Goal: Task Accomplishment & Management: Complete application form

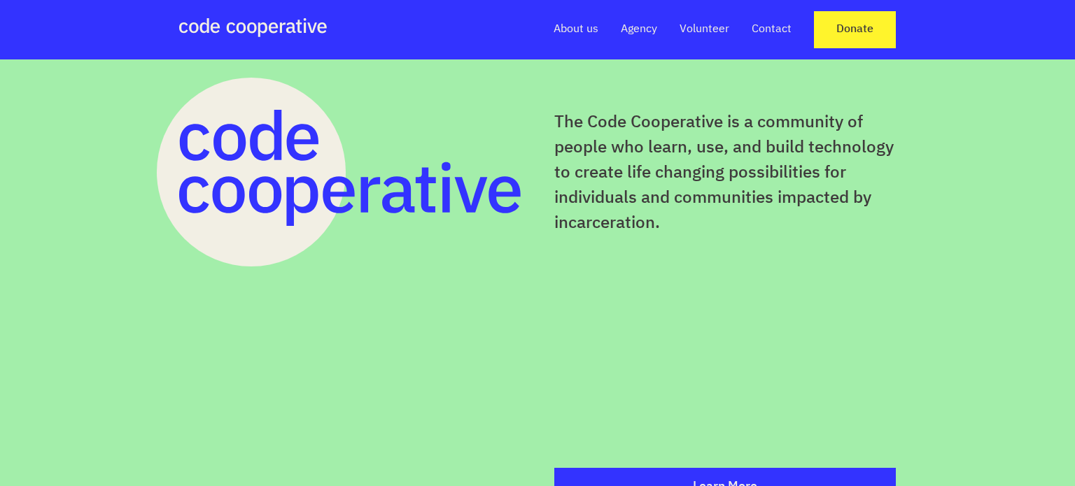
click at [568, 28] on link "About us" at bounding box center [576, 29] width 45 height 15
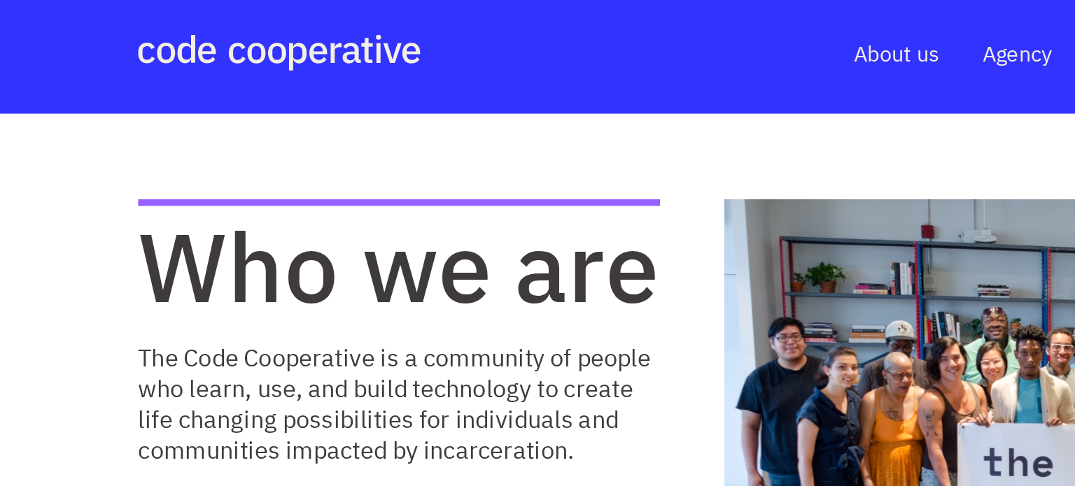
click at [576, 26] on link "About us" at bounding box center [576, 29] width 45 height 15
click at [574, 28] on link "About us" at bounding box center [576, 29] width 45 height 15
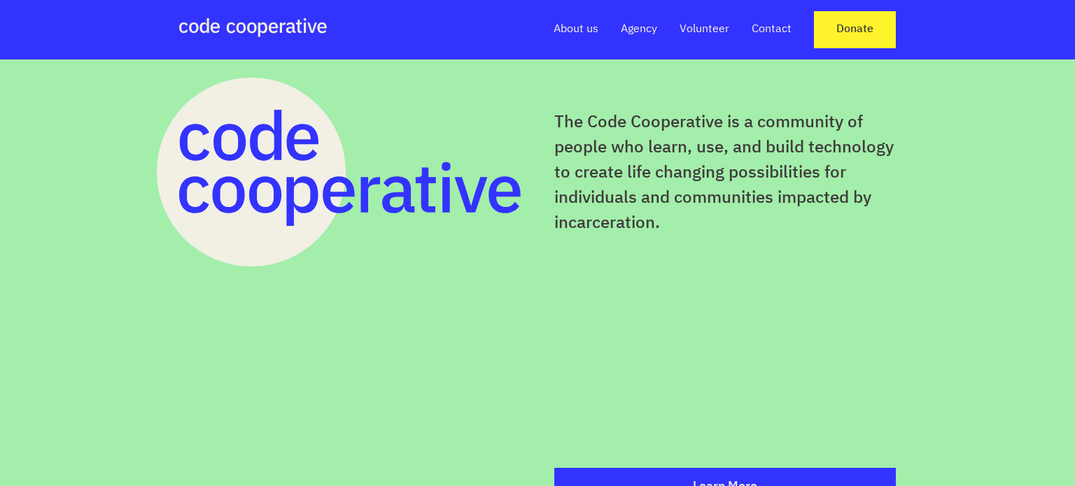
click at [704, 27] on link "Volunteer" at bounding box center [704, 29] width 50 height 15
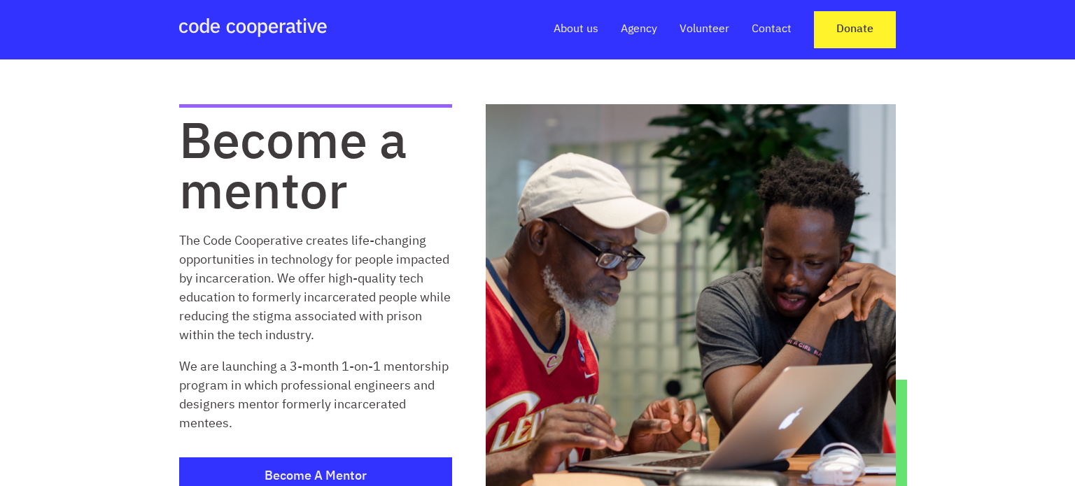
click at [705, 27] on link "Volunteer" at bounding box center [704, 29] width 50 height 15
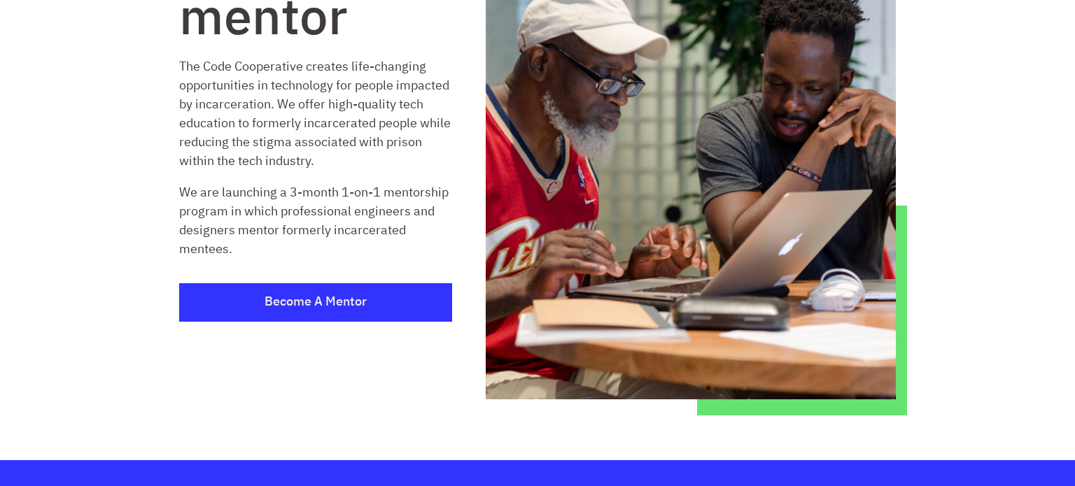
scroll to position [190, 0]
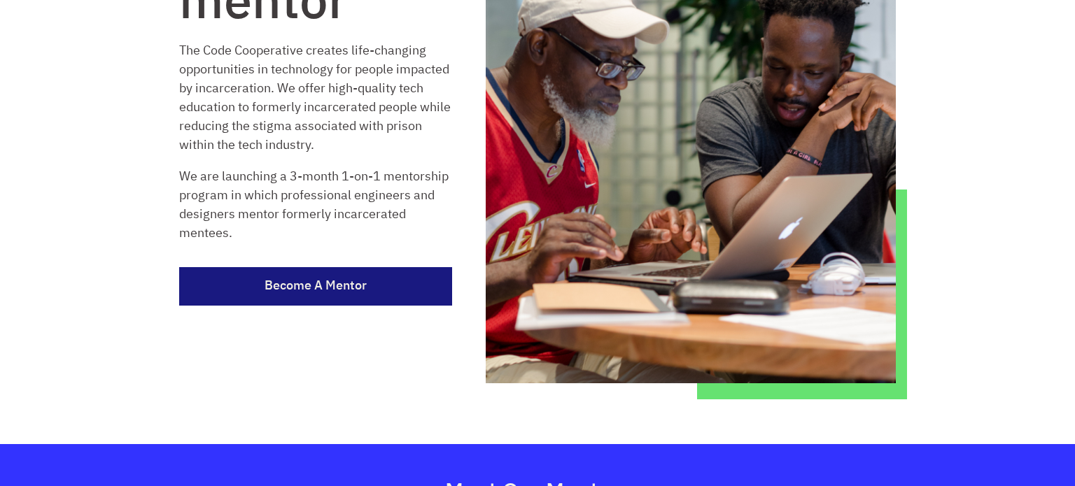
click at [292, 289] on link "Become a Mentor" at bounding box center [315, 286] width 273 height 38
